Goal: Task Accomplishment & Management: Use online tool/utility

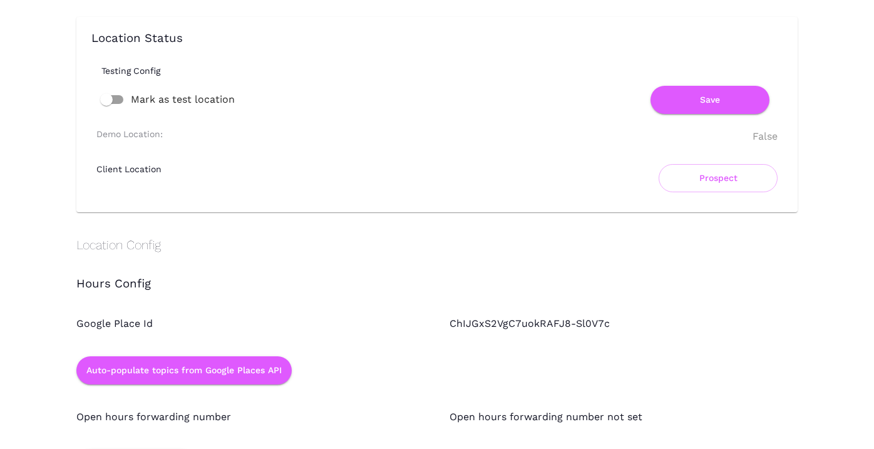
scroll to position [914, 0]
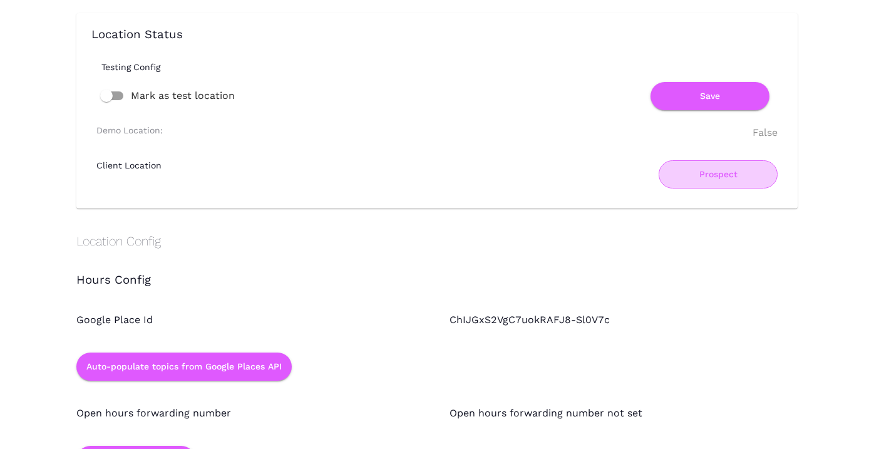
click at [714, 175] on button "Prospect" at bounding box center [718, 174] width 119 height 28
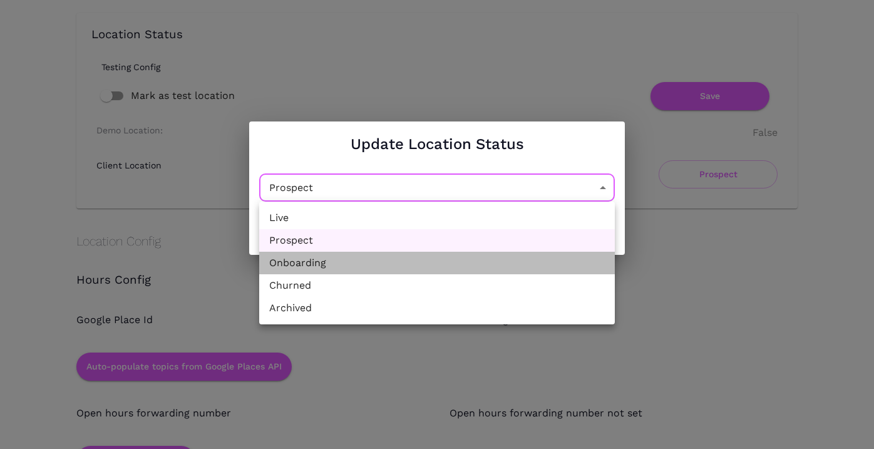
click at [355, 264] on li "Onboarding" at bounding box center [437, 263] width 356 height 23
type input "Onboarding"
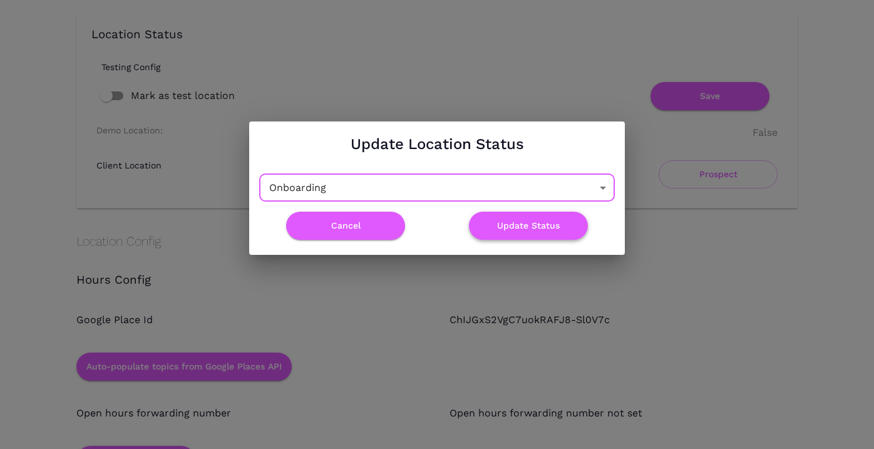
click at [535, 230] on button "Update Status" at bounding box center [528, 226] width 119 height 28
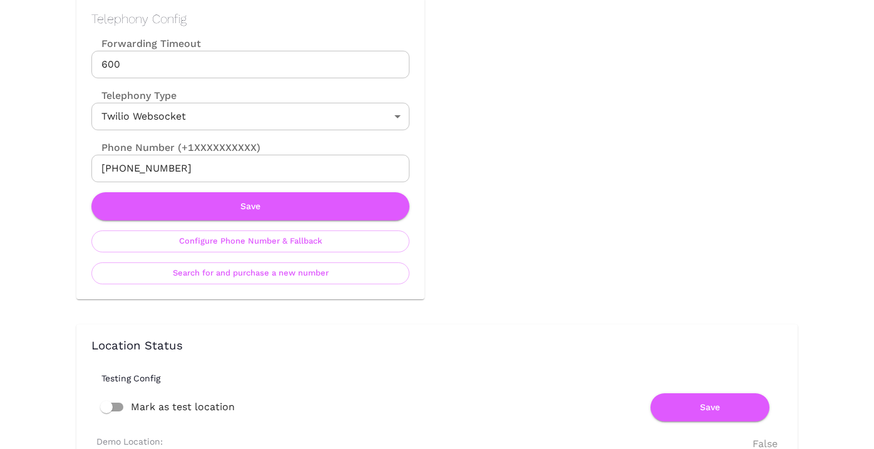
scroll to position [0, 0]
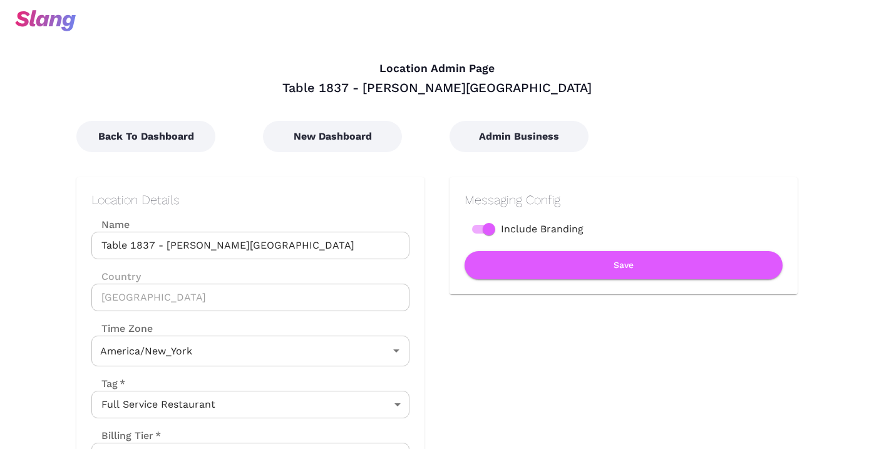
type input "Eastern Time"
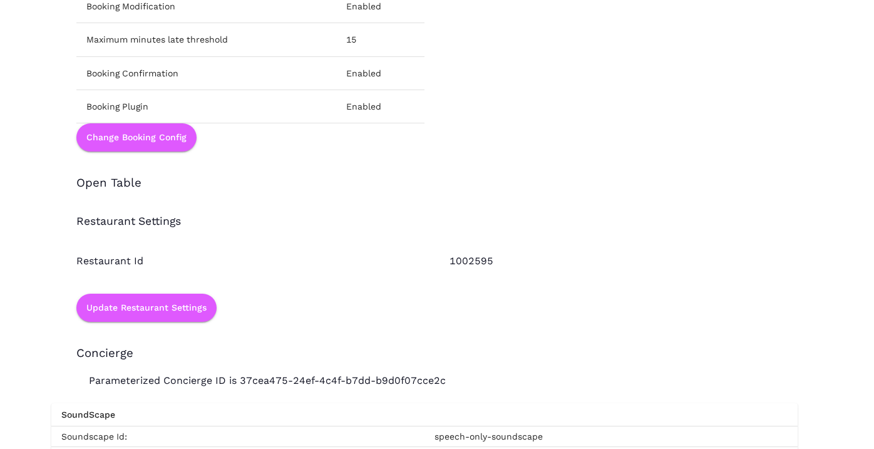
scroll to position [1808, 0]
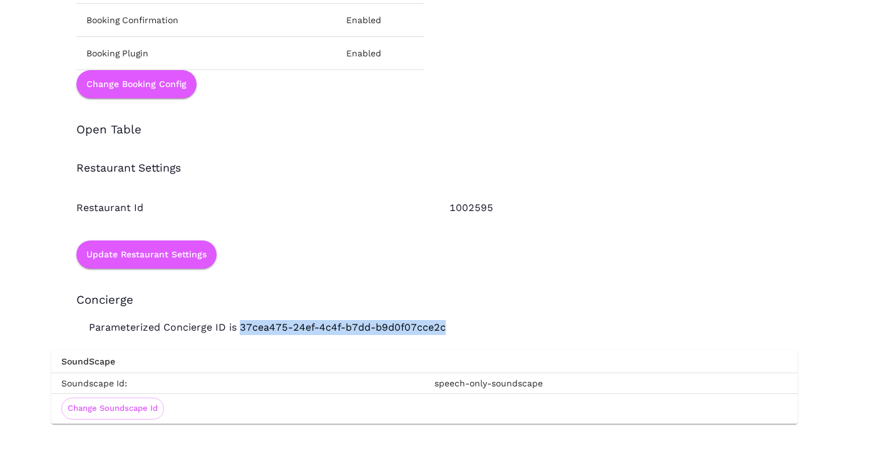
drag, startPoint x: 239, startPoint y: 328, endPoint x: 463, endPoint y: 328, distance: 224.2
click at [463, 328] on p "Parameterized Concierge ID is 37cea475-24ef-4c4f-b7dd-b9d0f07cce2c" at bounding box center [424, 321] width 747 height 28
copy p "37cea475-24ef-4c4f-b7dd-b9d0f07cce2c"
